Goal: Check status: Check status

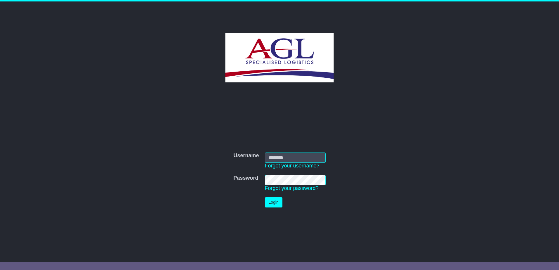
type input "**********"
click at [270, 203] on button "Login" at bounding box center [274, 202] width 18 height 10
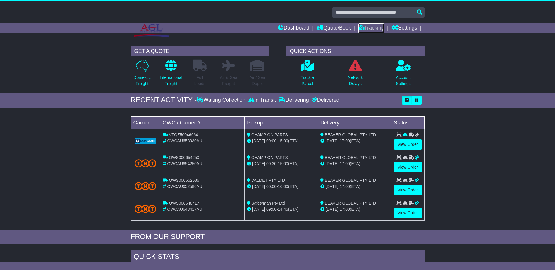
click at [369, 28] on link "Tracking" at bounding box center [371, 28] width 26 height 10
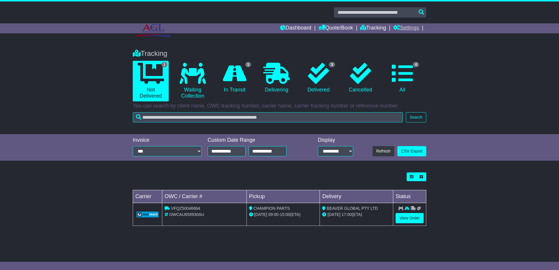
click at [414, 29] on link "Settings" at bounding box center [406, 28] width 26 height 10
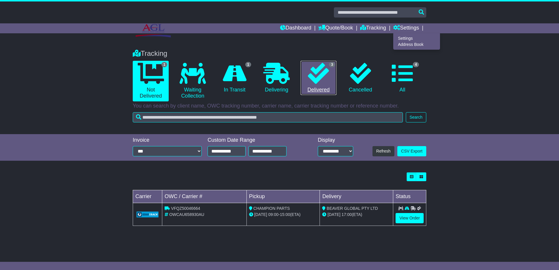
click at [316, 90] on link "3 Delivered" at bounding box center [319, 78] width 36 height 35
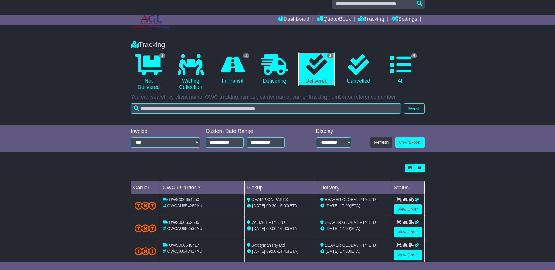
scroll to position [22, 0]
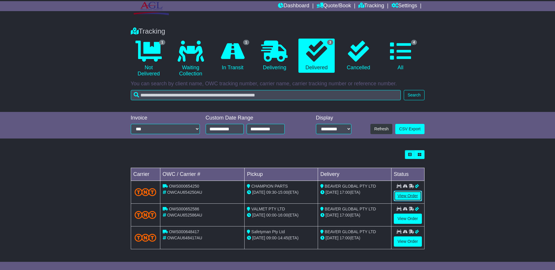
click at [414, 198] on link "View Order" at bounding box center [408, 196] width 28 height 10
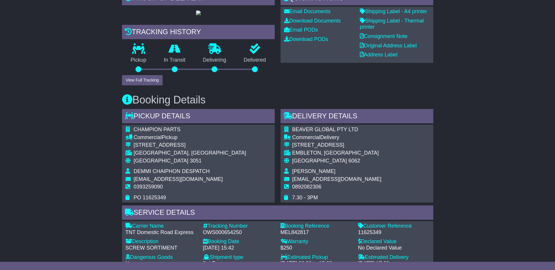
scroll to position [205, 0]
